Goal: Navigation & Orientation: Find specific page/section

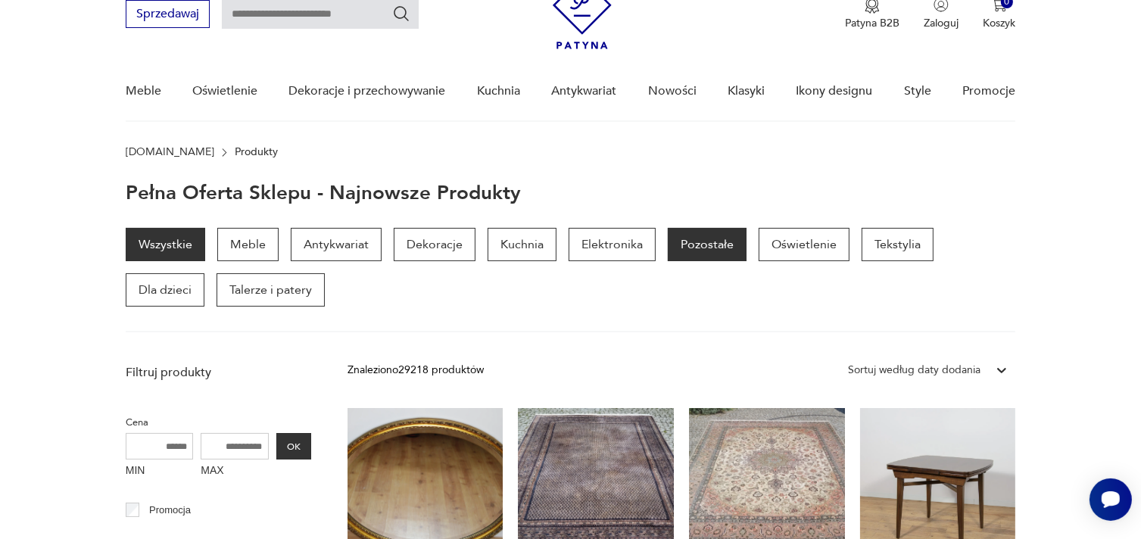
click at [709, 244] on p "Pozostałe" at bounding box center [707, 244] width 79 height 33
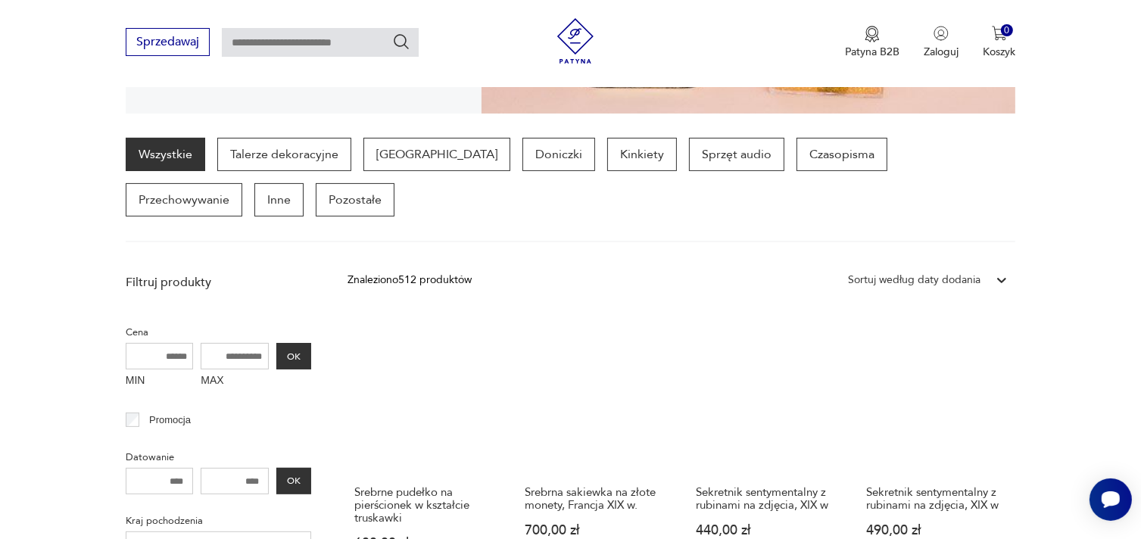
scroll to position [365, 0]
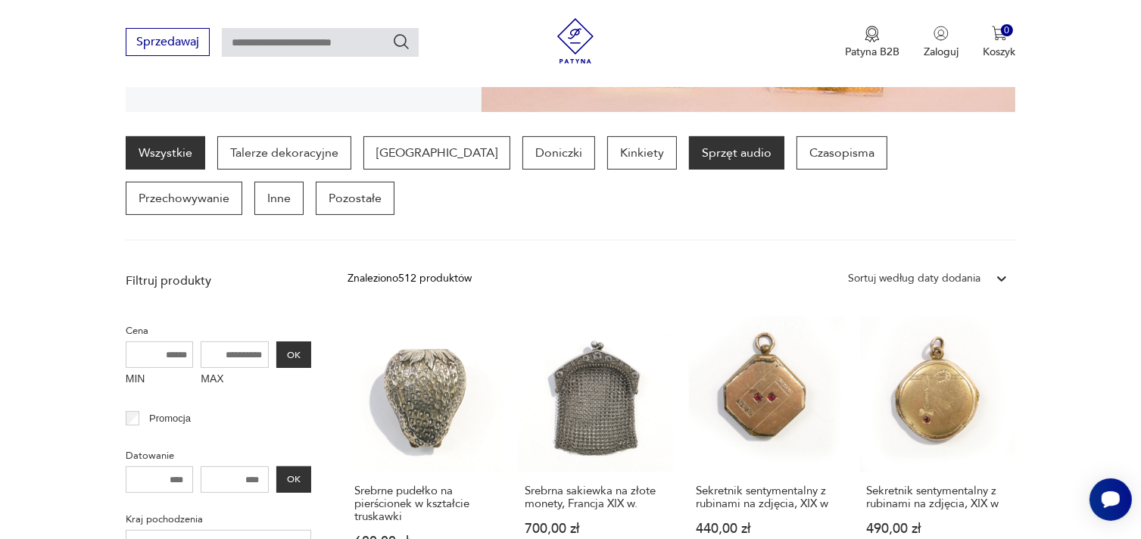
click at [689, 149] on p "Sprzęt audio" at bounding box center [736, 152] width 95 height 33
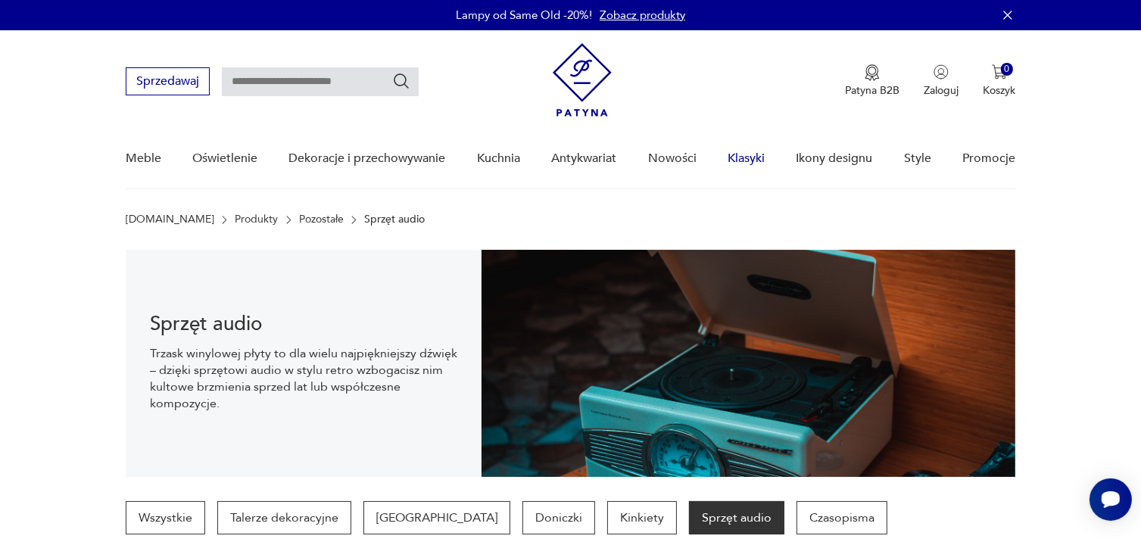
click at [747, 159] on link "Klasyki" at bounding box center [746, 158] width 37 height 58
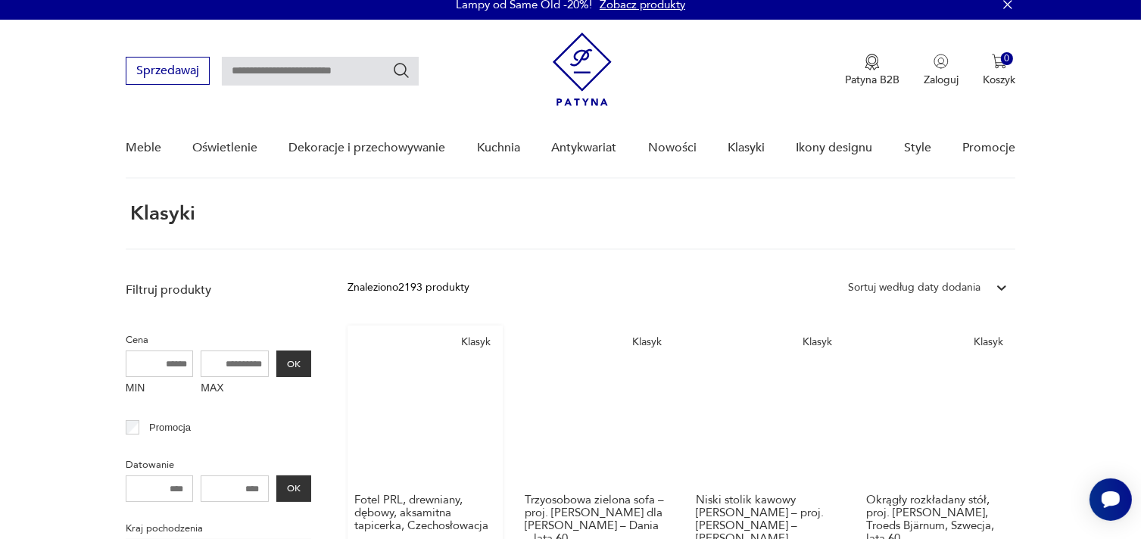
scroll to position [10, 0]
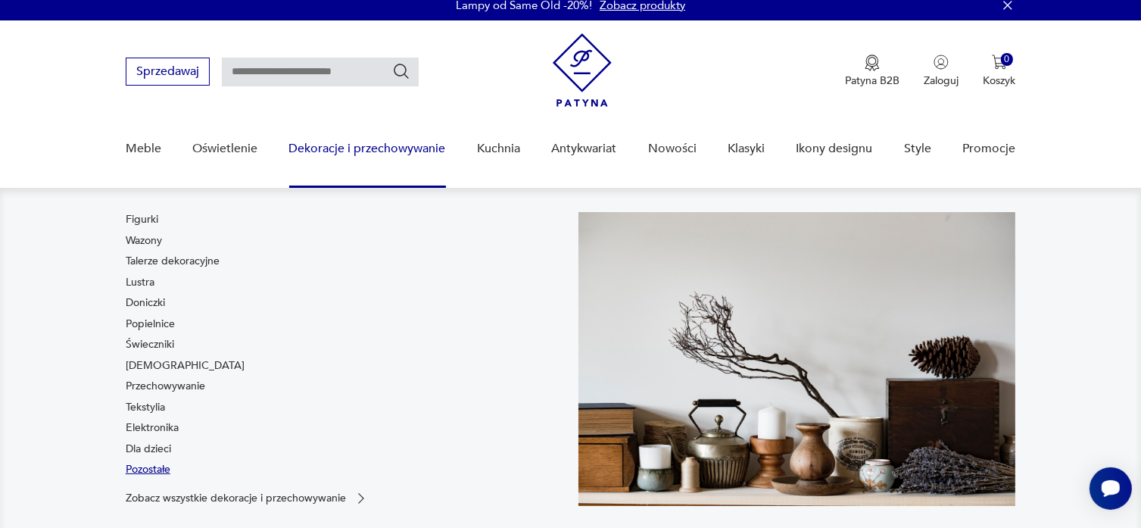
click at [145, 469] on link "Pozostałe" at bounding box center [148, 469] width 45 height 15
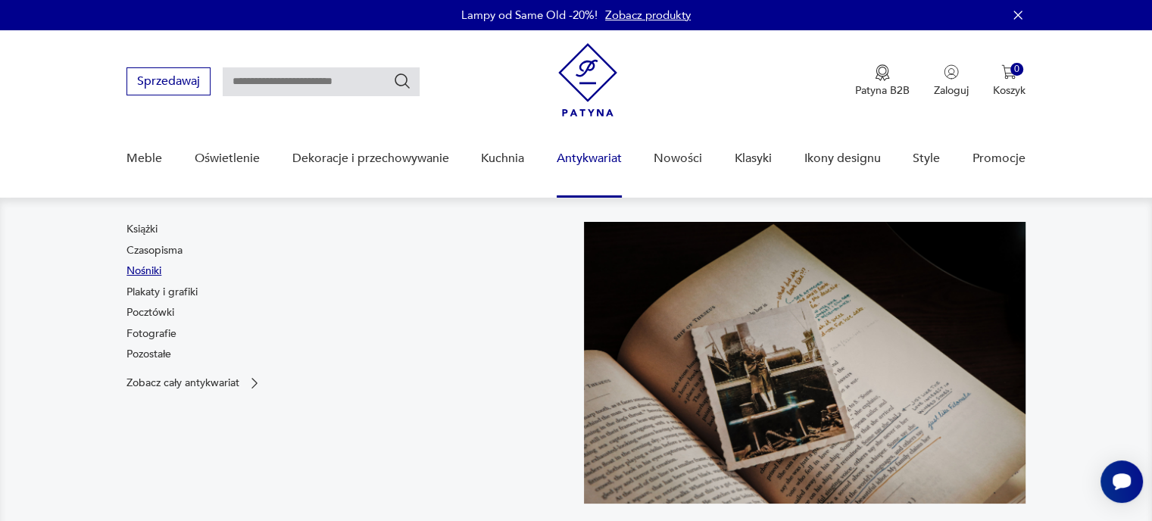
click at [140, 271] on link "Nośniki" at bounding box center [143, 271] width 35 height 15
